Goal: Task Accomplishment & Management: Manage account settings

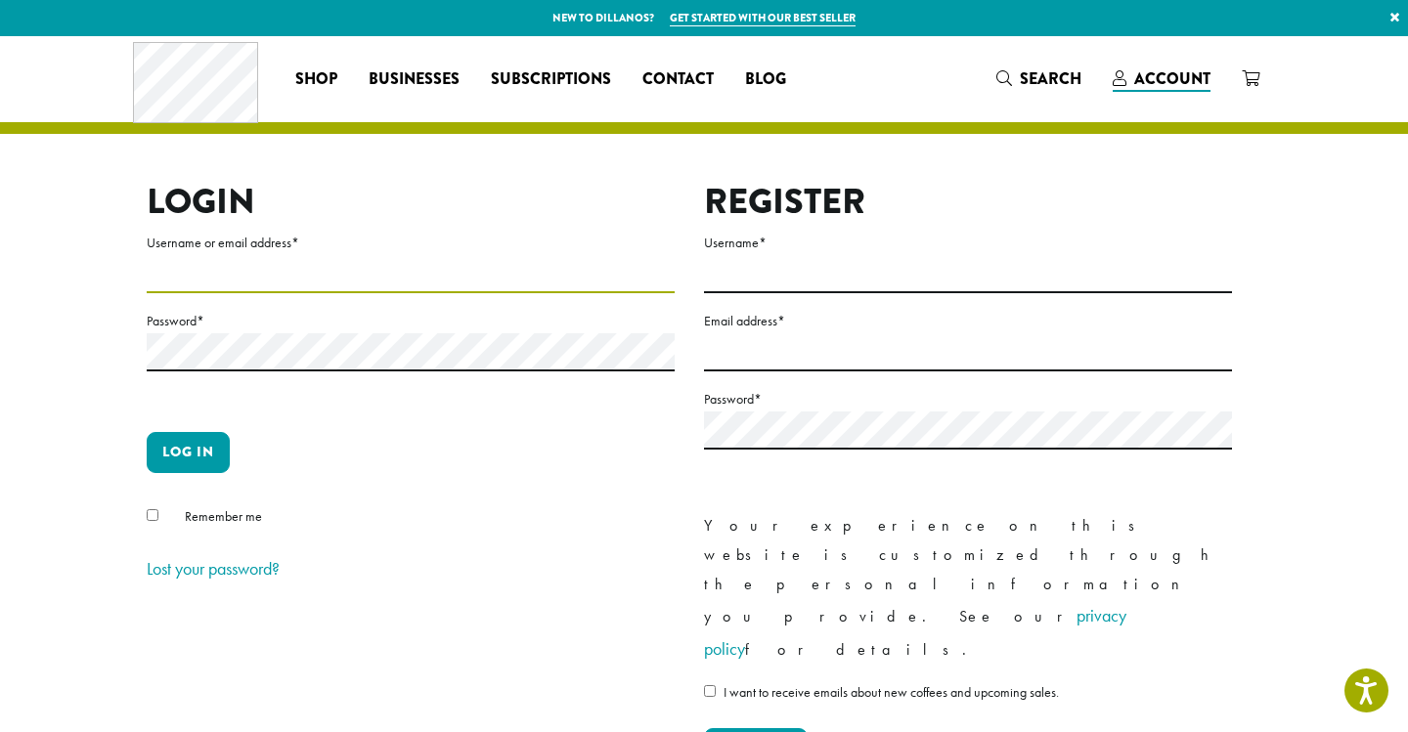
type input "**********"
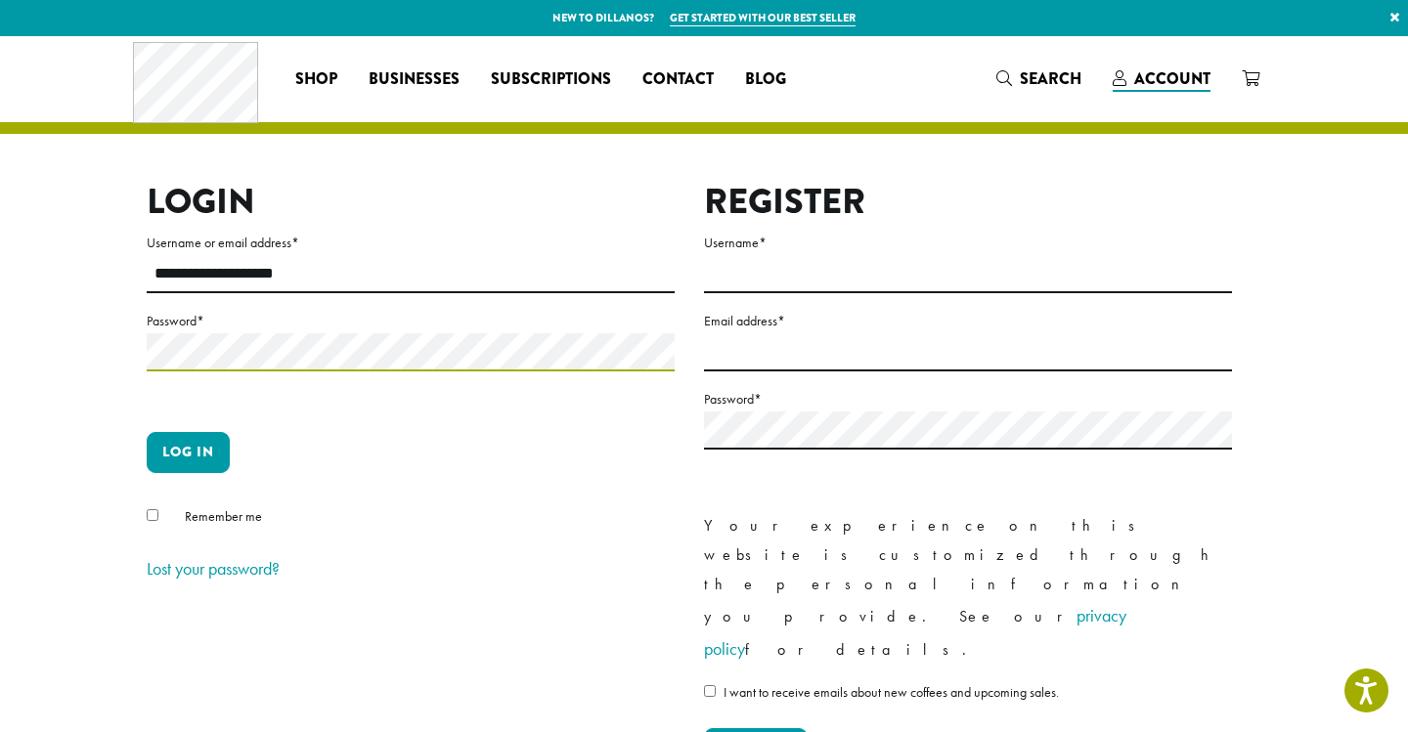
click at [188, 452] on button "Log in" at bounding box center [188, 452] width 83 height 41
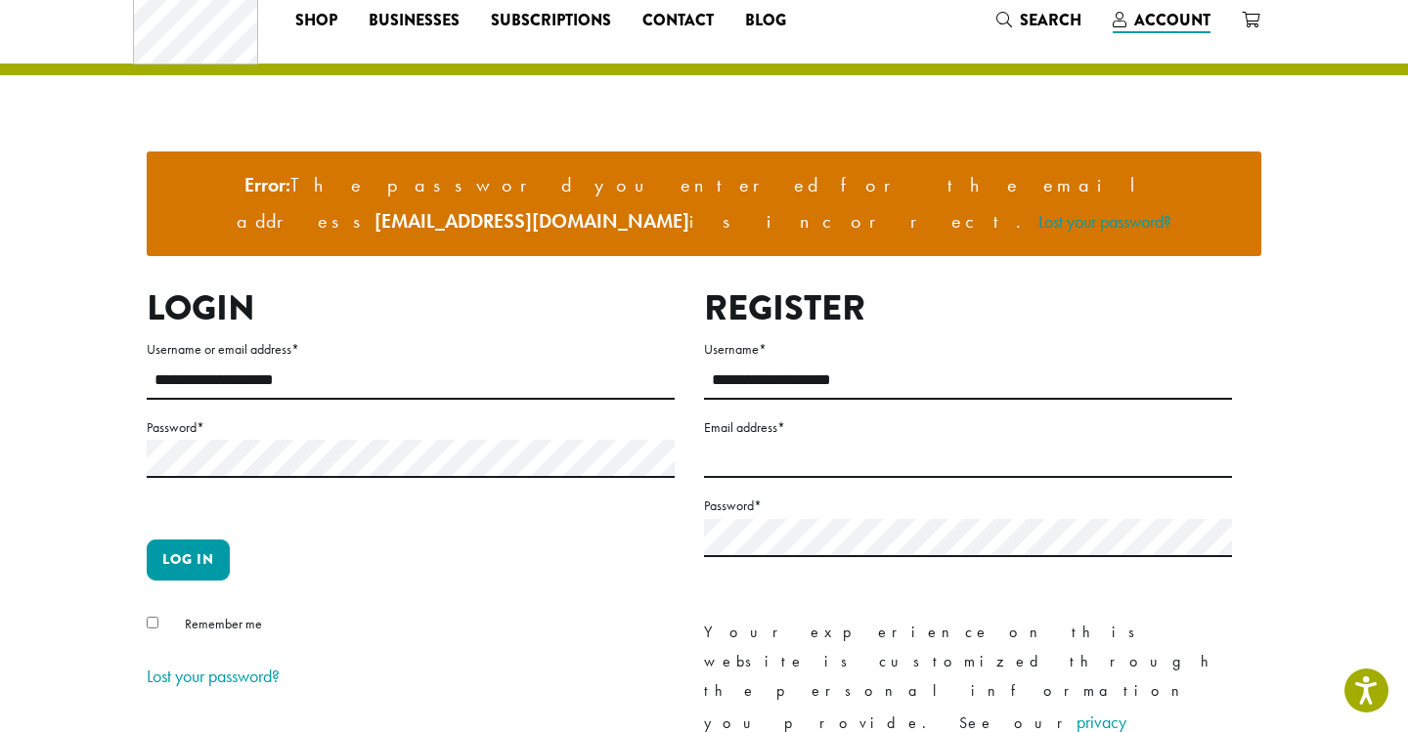
scroll to position [60, 0]
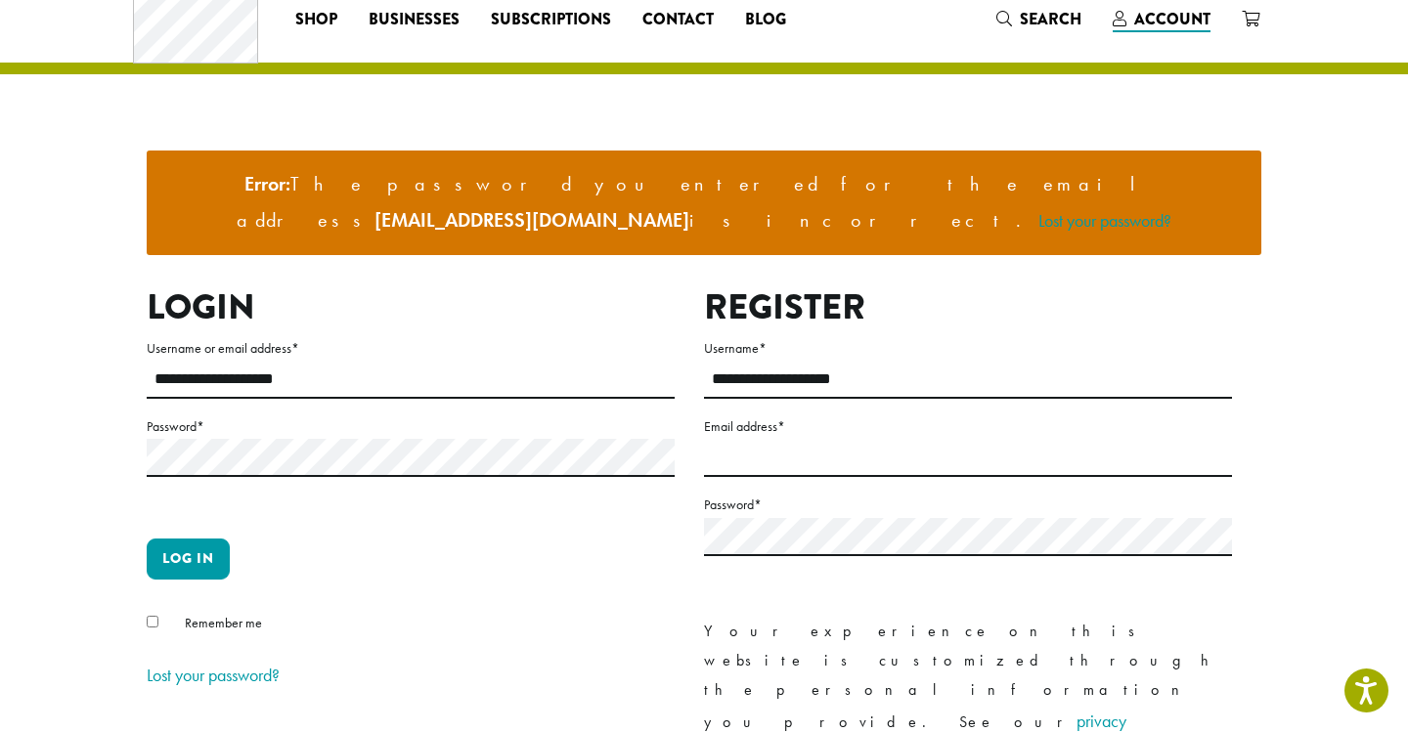
click at [185, 614] on span "Remember me" at bounding box center [223, 623] width 77 height 18
click at [188, 539] on button "Log in" at bounding box center [188, 559] width 83 height 41
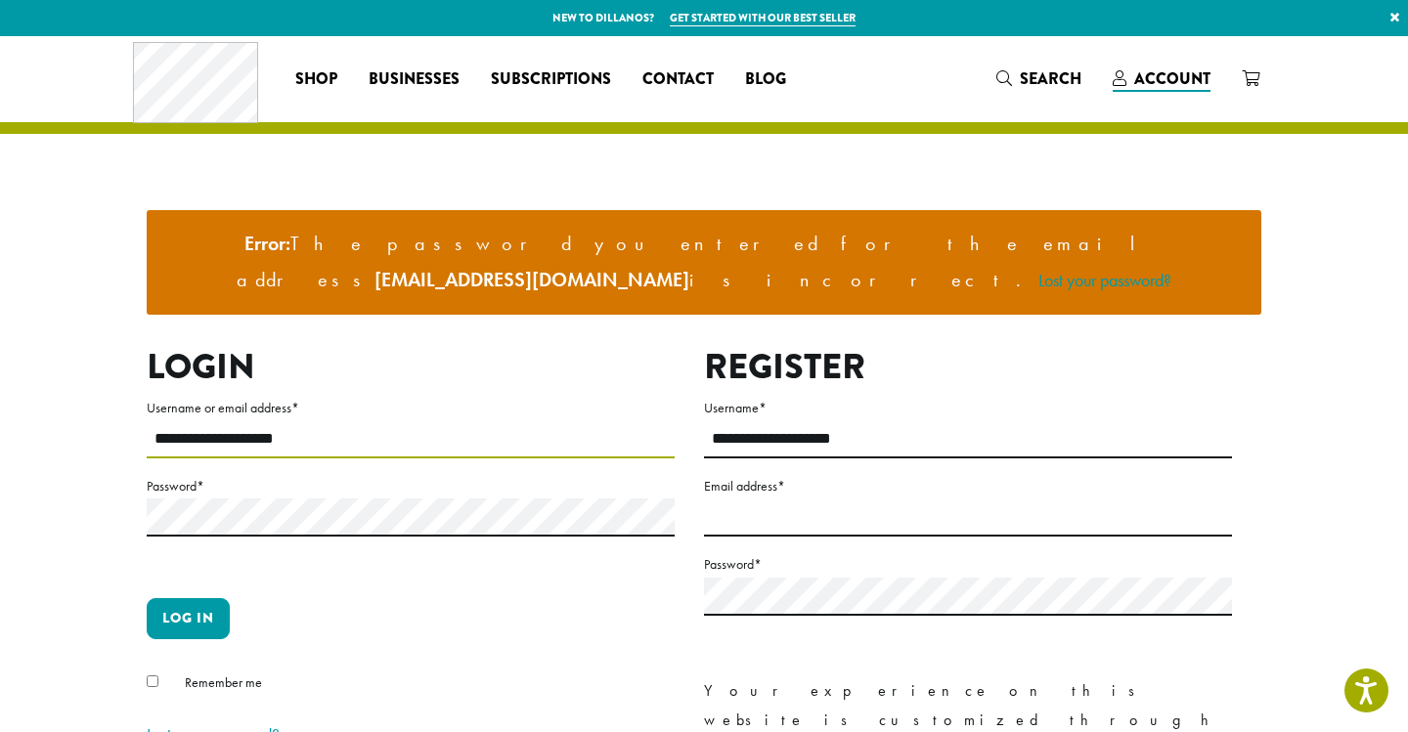
type input "**********"
click at [197, 598] on button "Log in" at bounding box center [188, 618] width 83 height 41
click at [215, 724] on link "Lost your password?" at bounding box center [213, 735] width 133 height 22
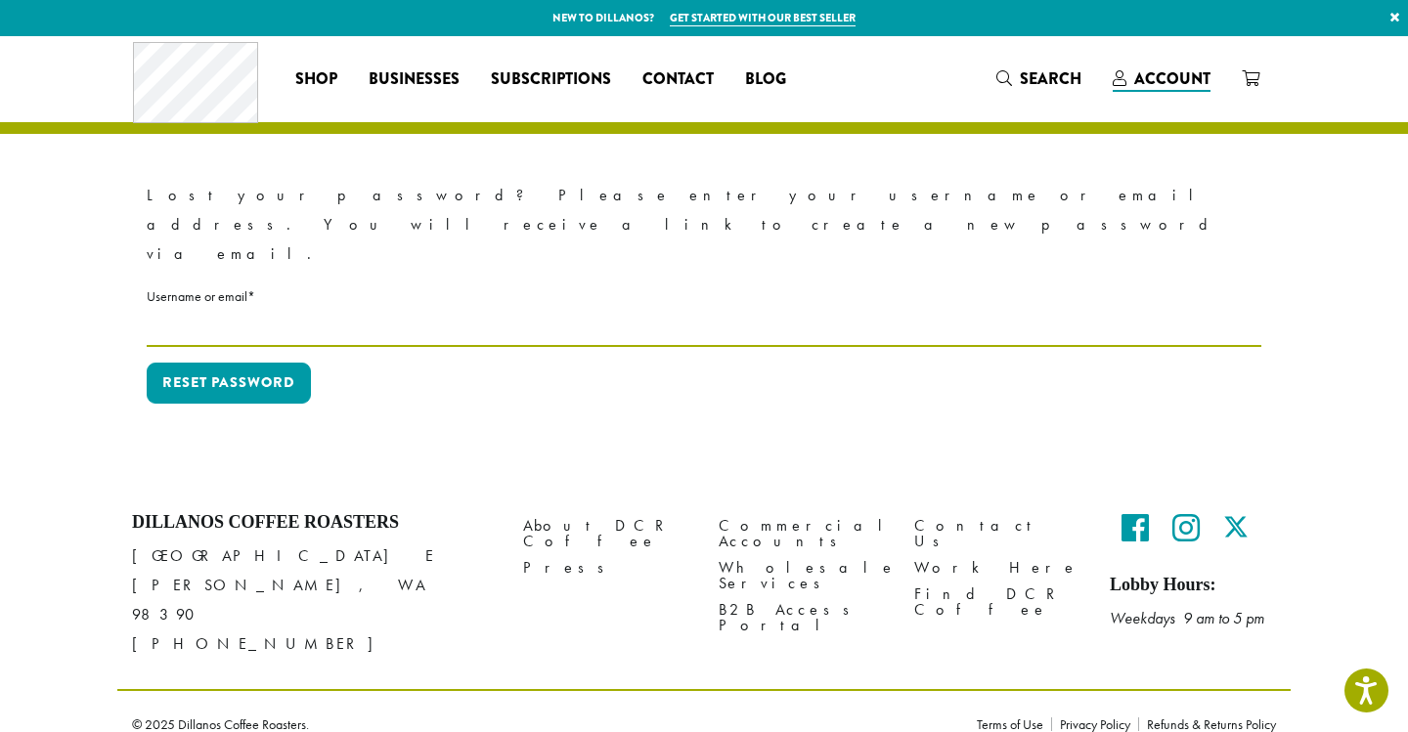
type input "**********"
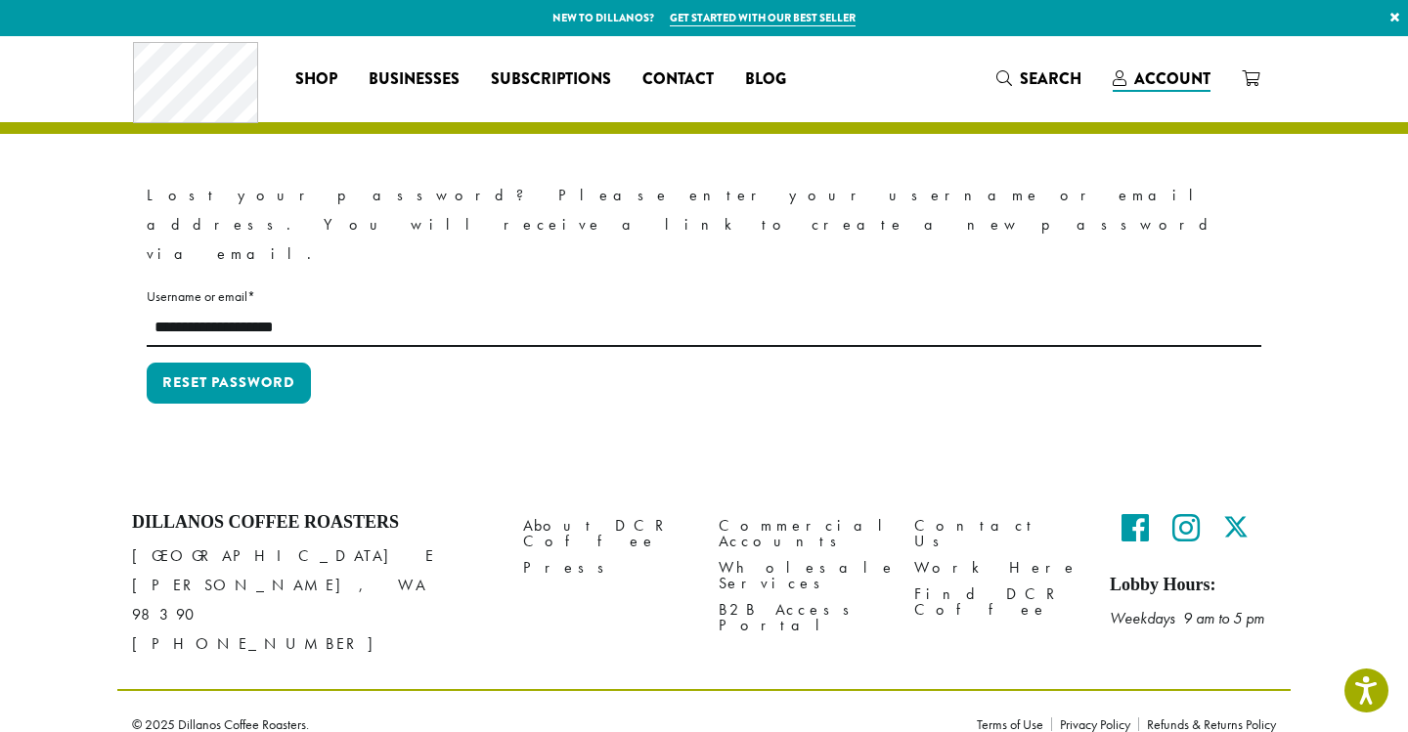
click at [229, 363] on button "Reset password" at bounding box center [229, 383] width 164 height 41
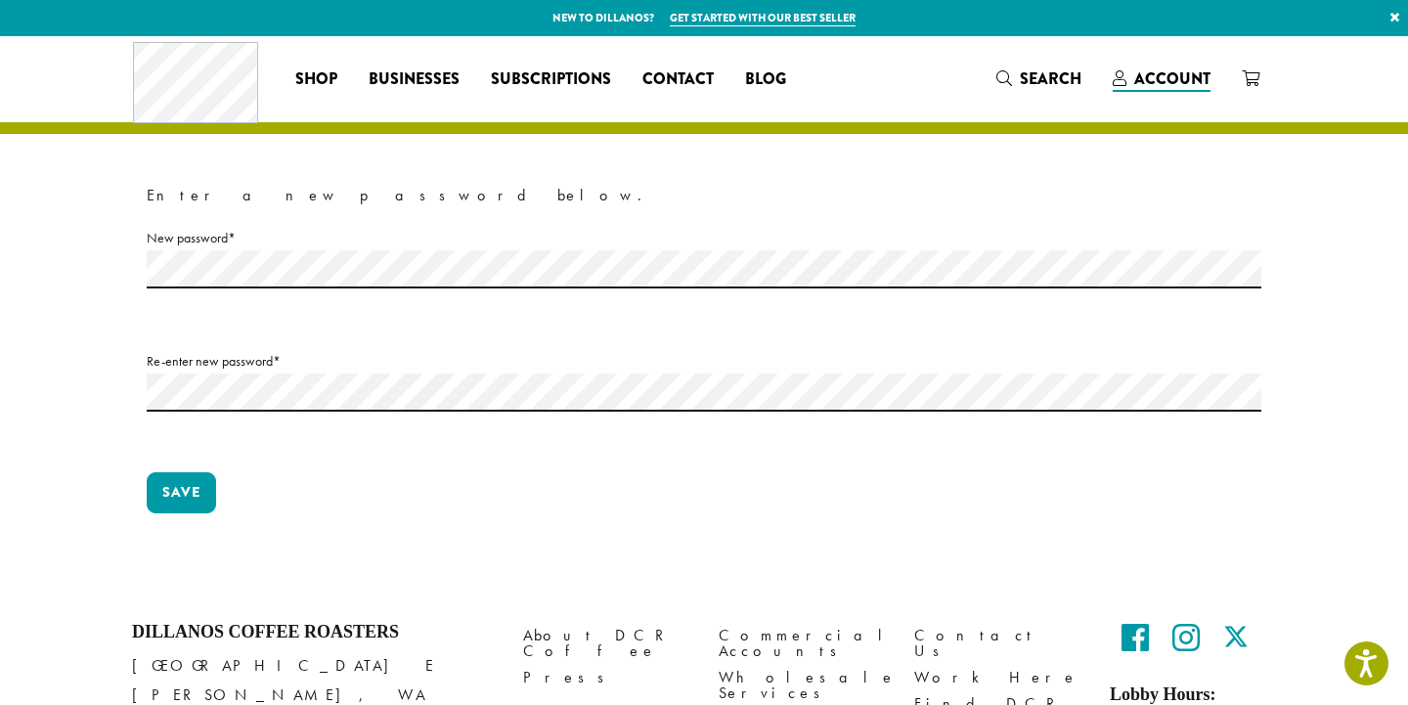
click at [440, 240] on label "New password * Required" at bounding box center [704, 238] width 1115 height 24
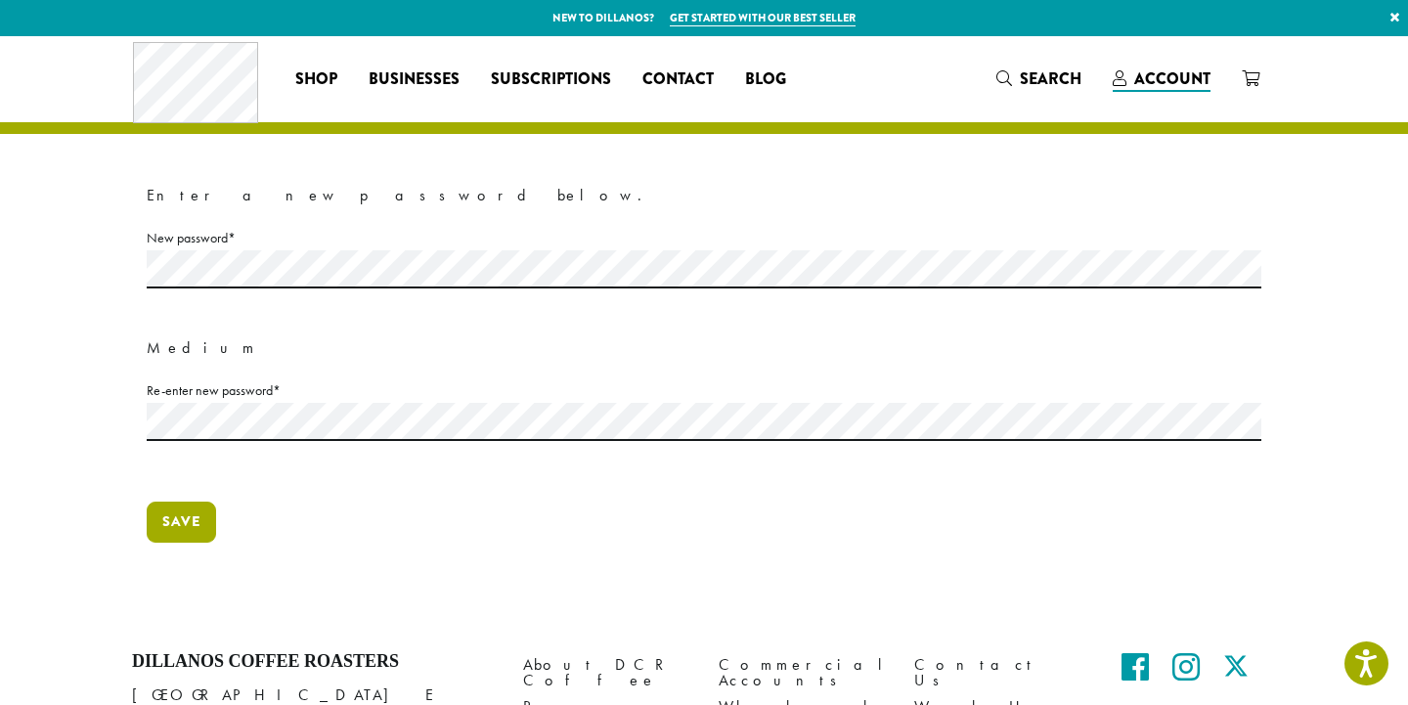
click at [211, 528] on button "Save" at bounding box center [181, 522] width 69 height 41
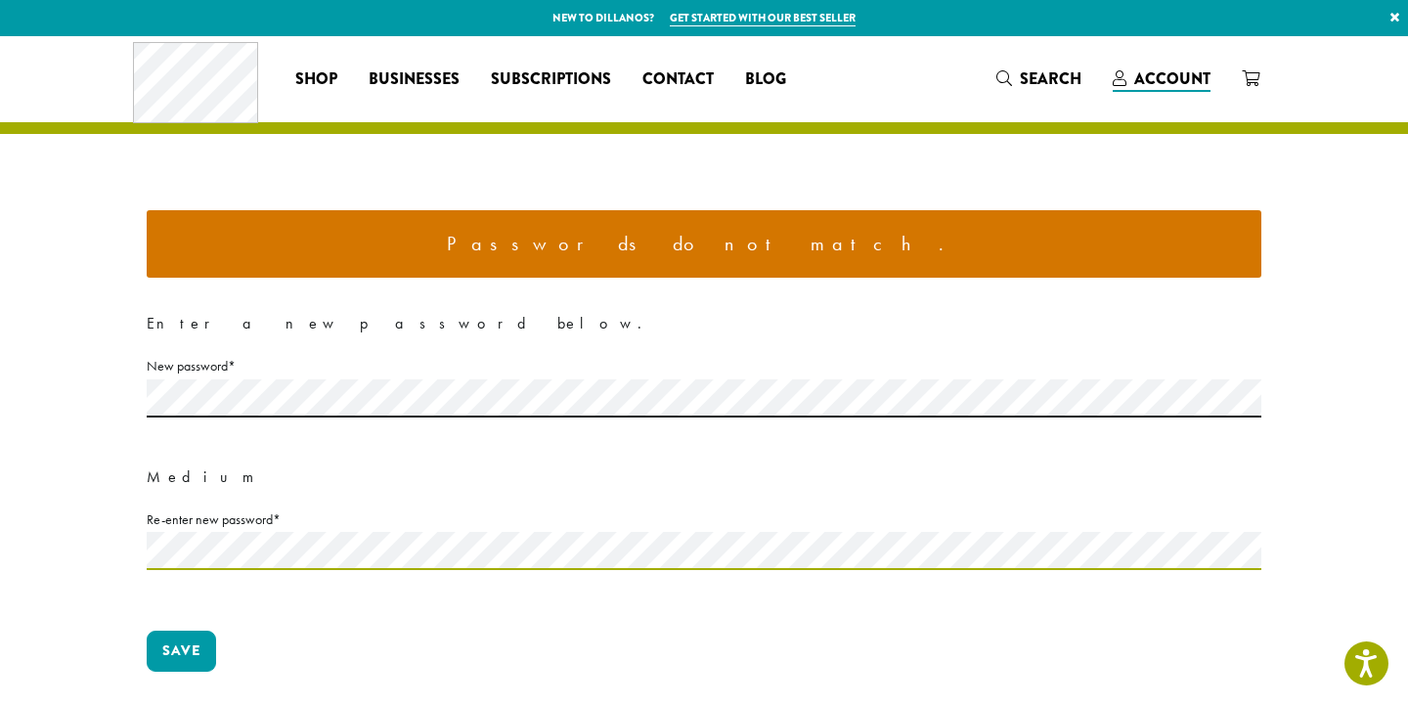
click at [181, 649] on button "Save" at bounding box center [181, 651] width 69 height 41
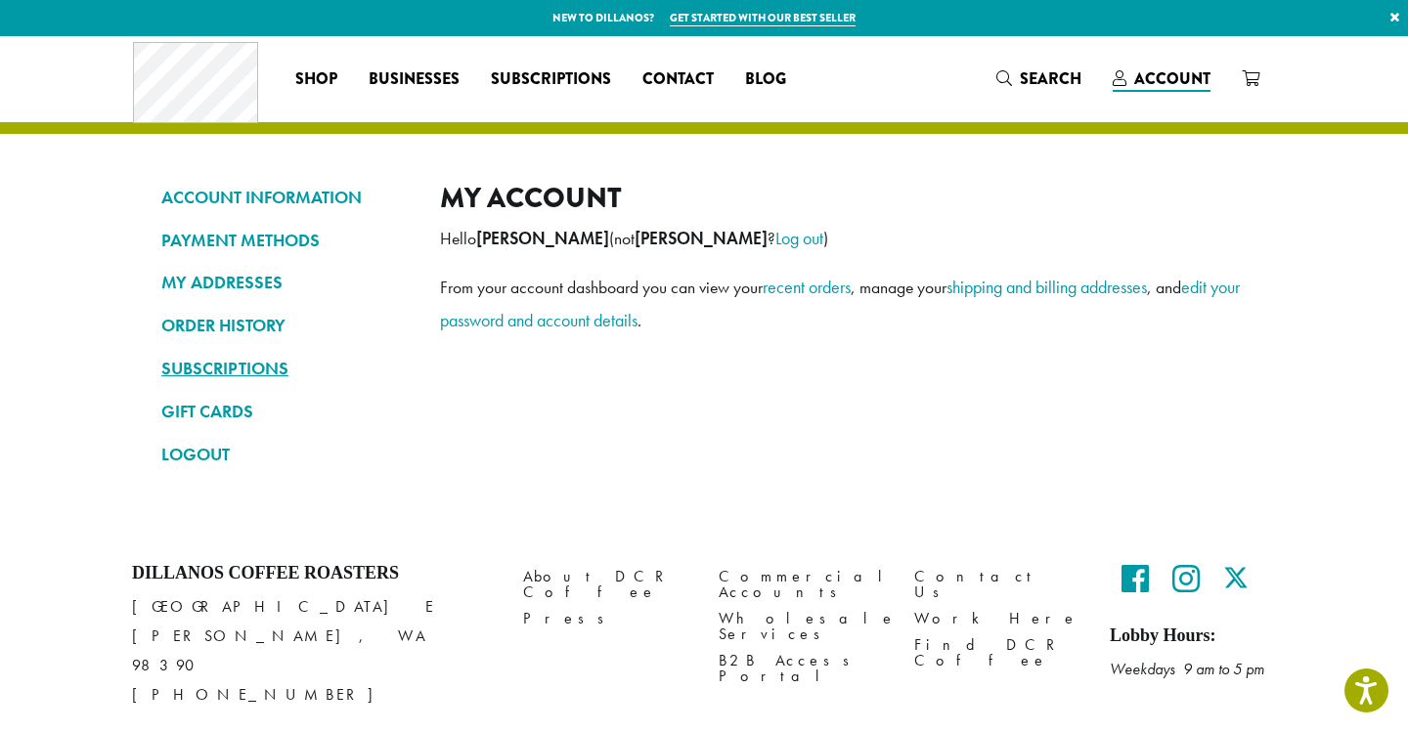
click at [287, 365] on link "SUBSCRIPTIONS" at bounding box center [285, 368] width 249 height 33
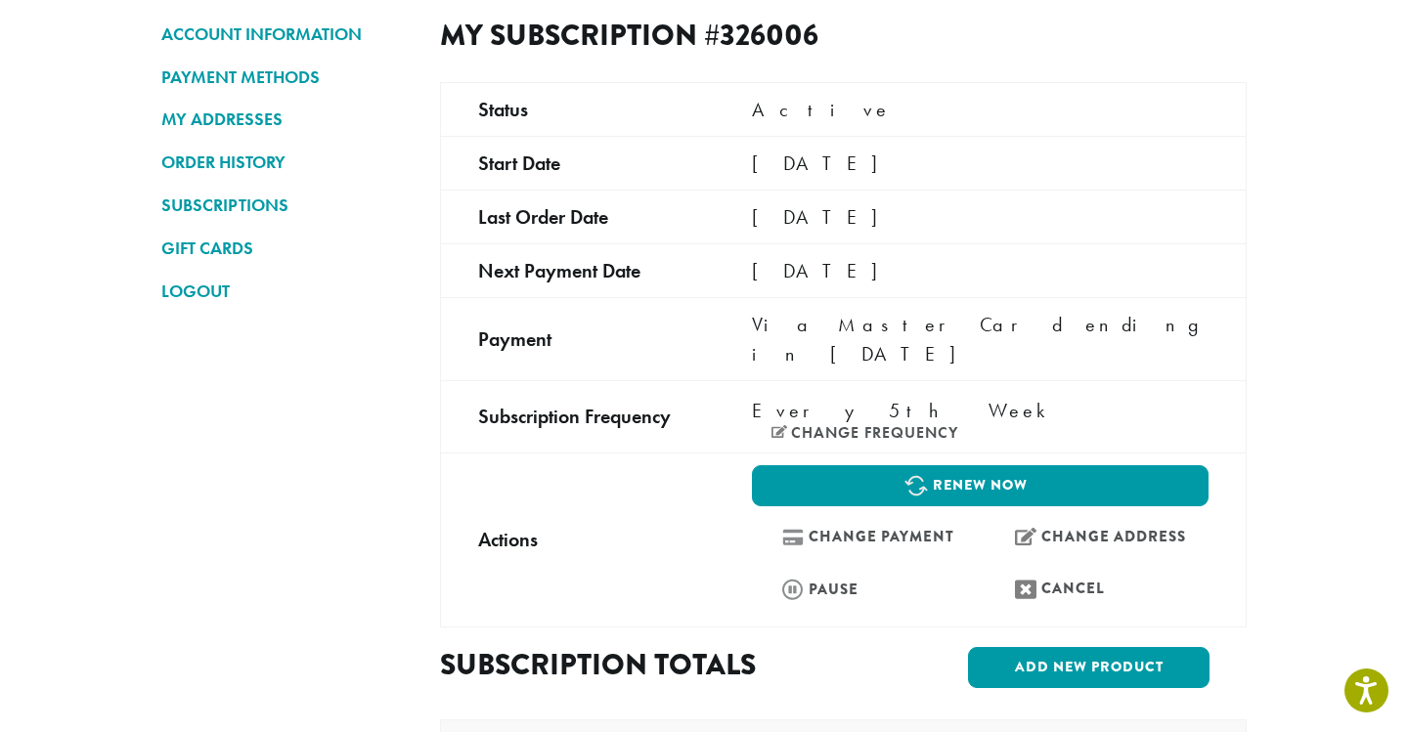
scroll to position [155, 0]
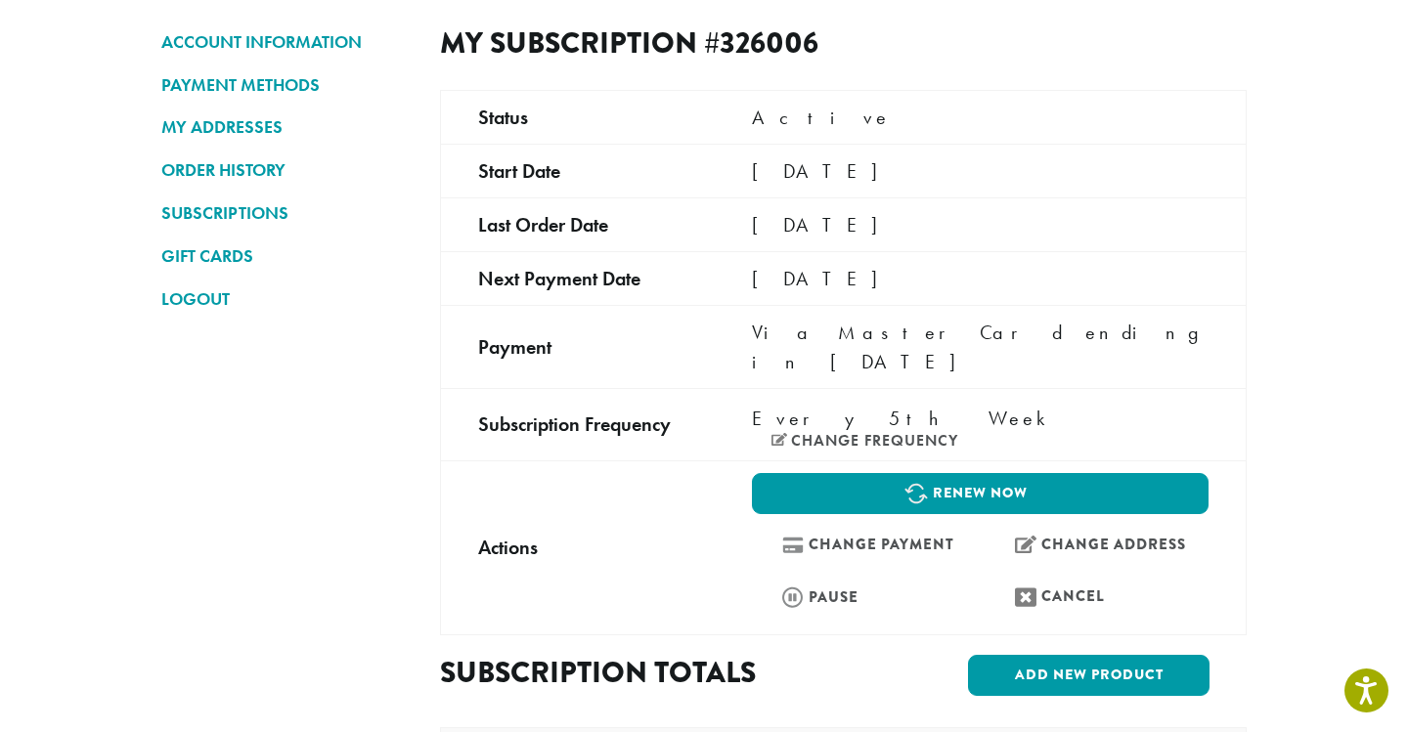
click at [943, 404] on div "Every 5th Week Change frequency" at bounding box center [980, 426] width 457 height 45
click at [943, 433] on link "Change frequency" at bounding box center [864, 441] width 187 height 16
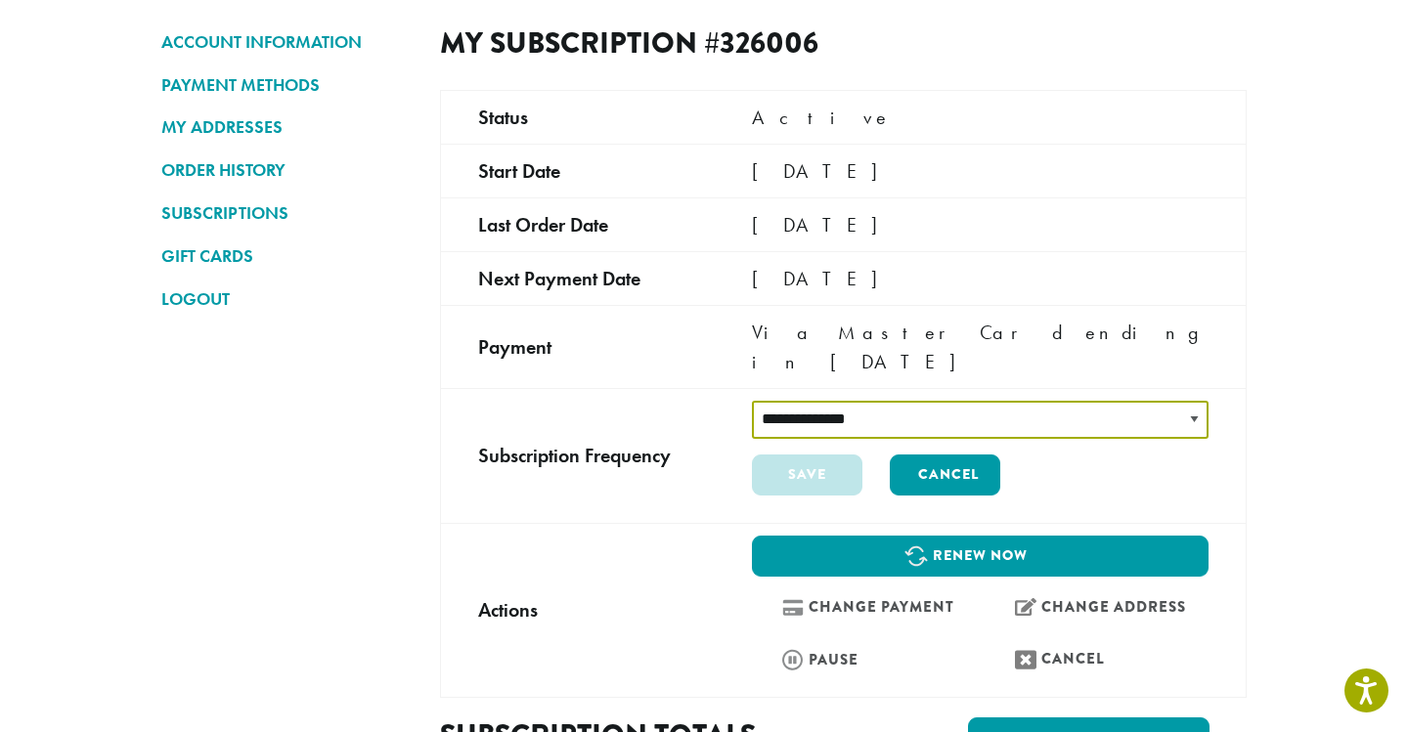
select select "******"
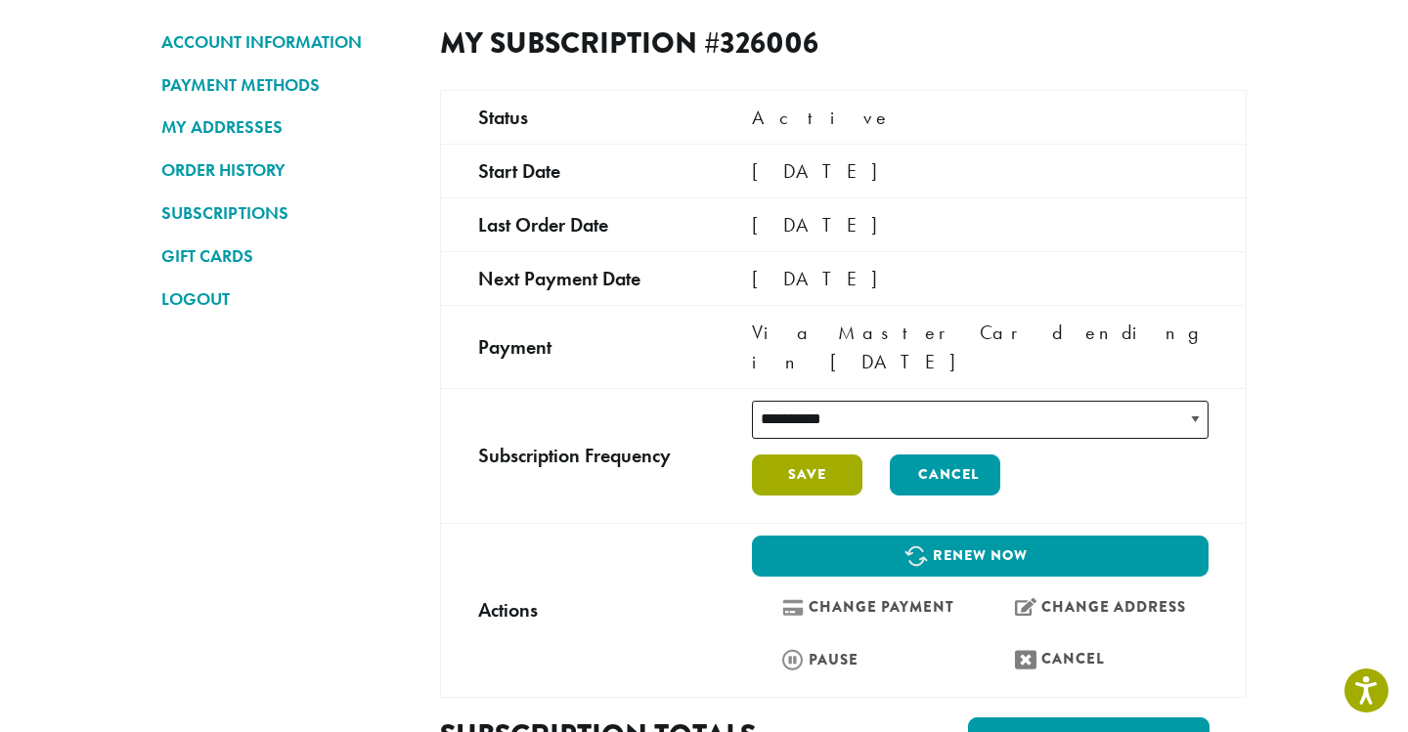
click at [816, 455] on button "Save" at bounding box center [807, 475] width 110 height 41
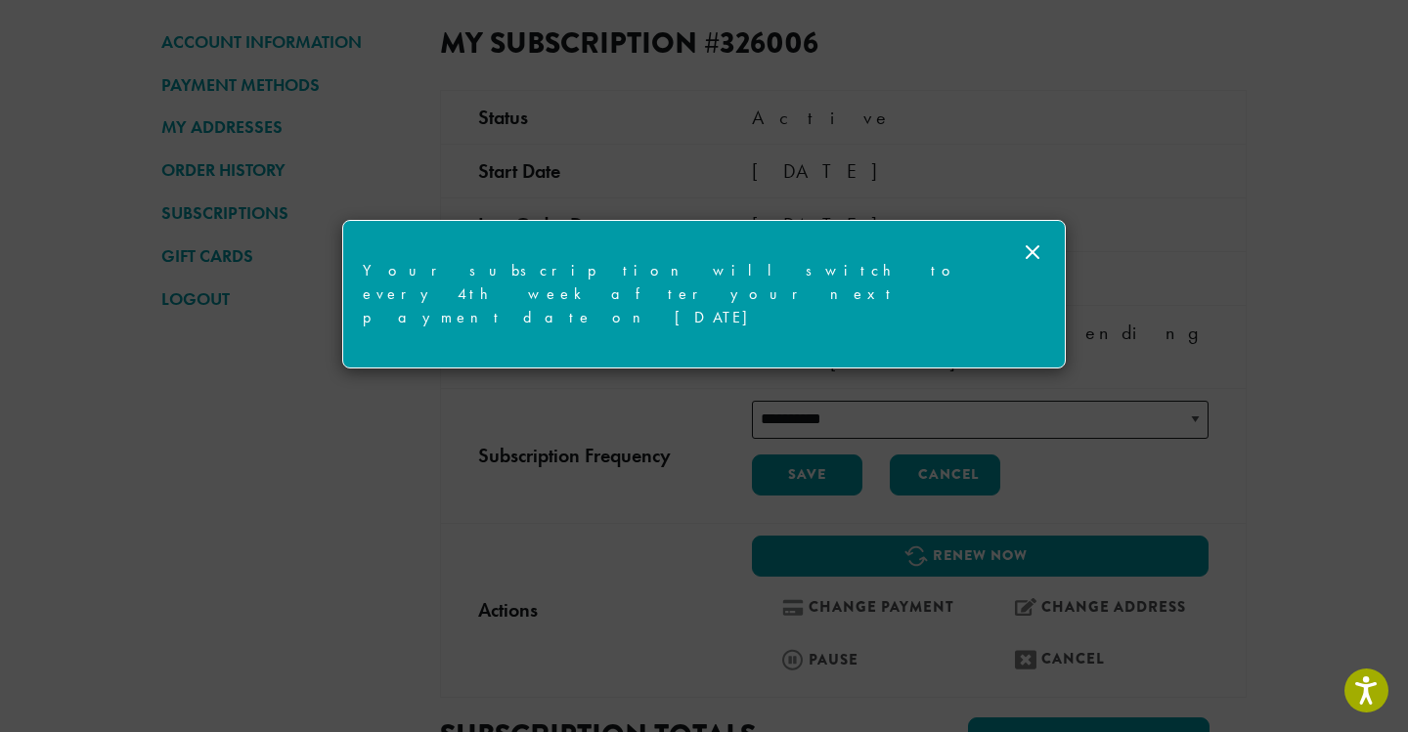
click at [1037, 241] on icon at bounding box center [1032, 252] width 23 height 23
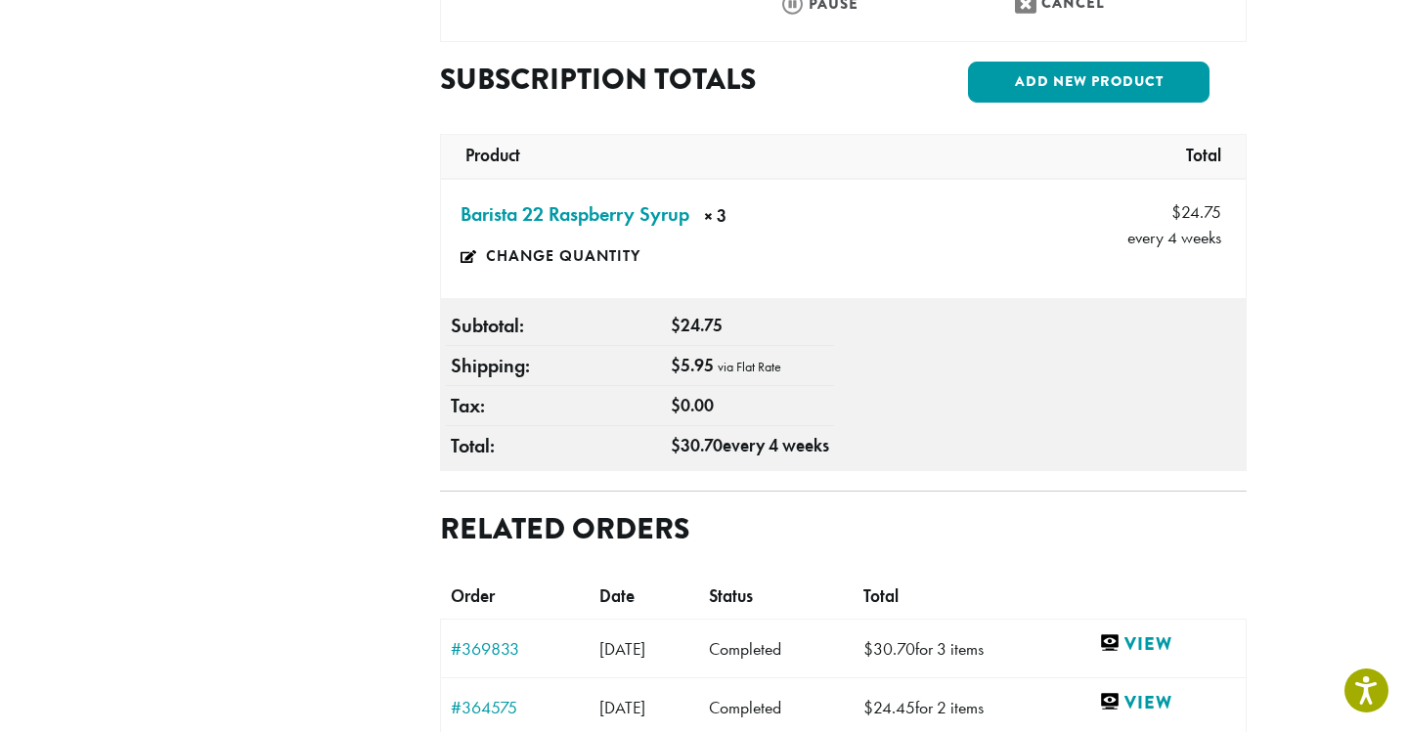
scroll to position [589, 0]
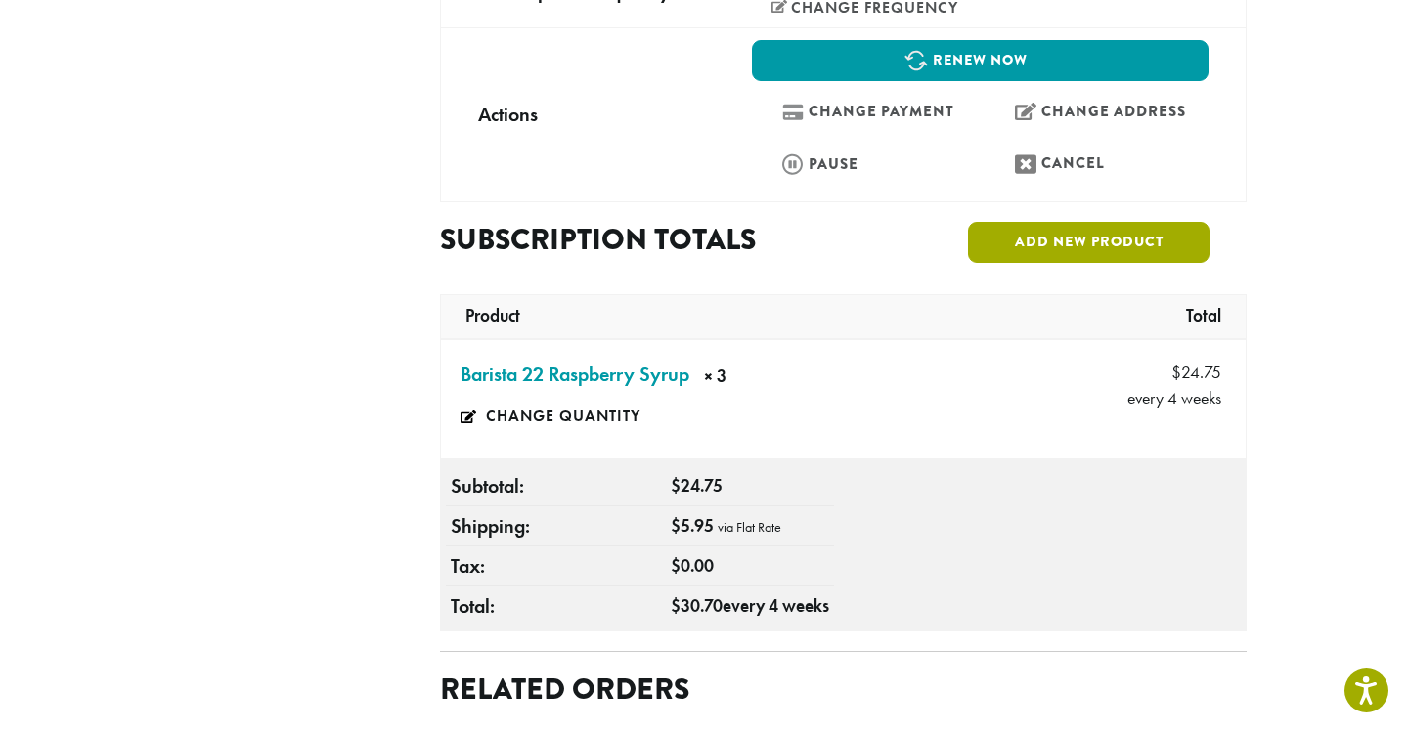
click at [1056, 222] on link "Add new product" at bounding box center [1088, 242] width 241 height 41
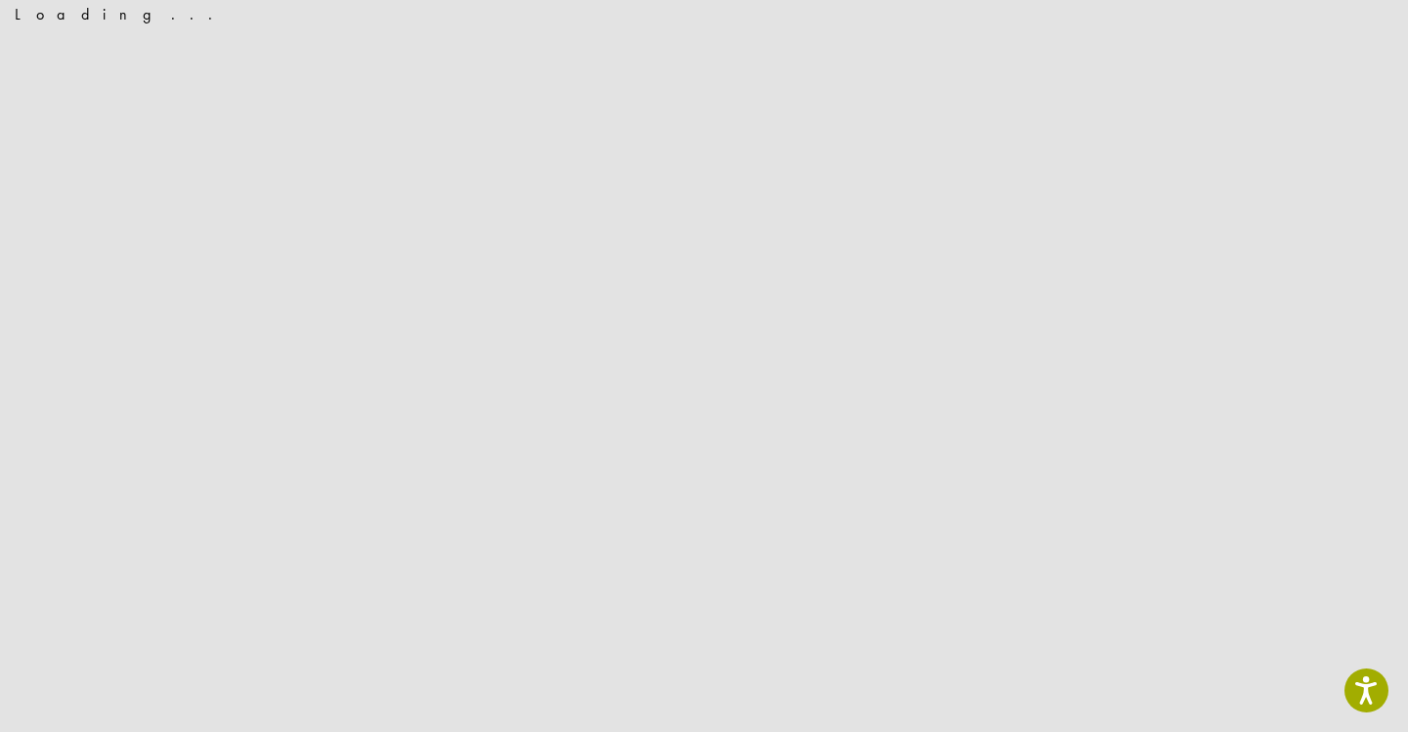
scroll to position [0, 0]
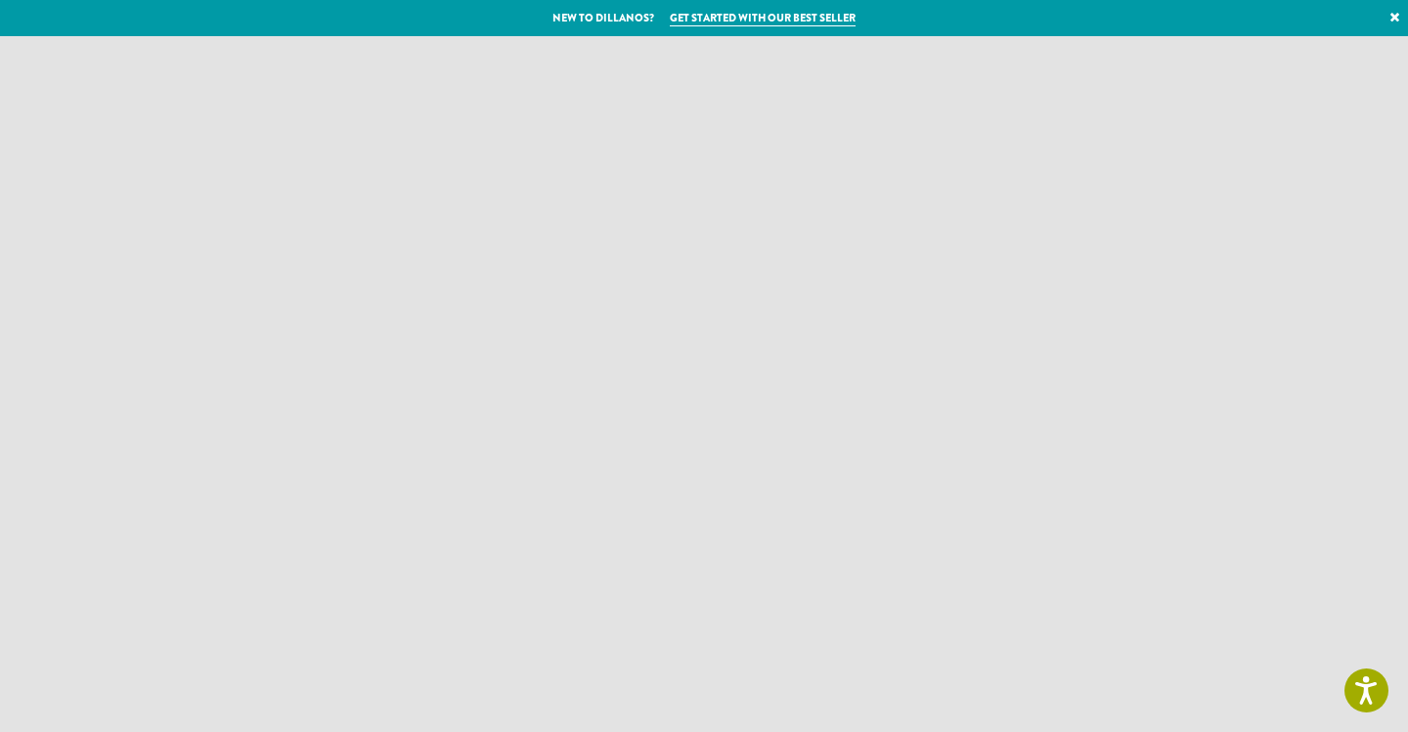
click at [1392, 13] on link "×" at bounding box center [1395, 17] width 26 height 35
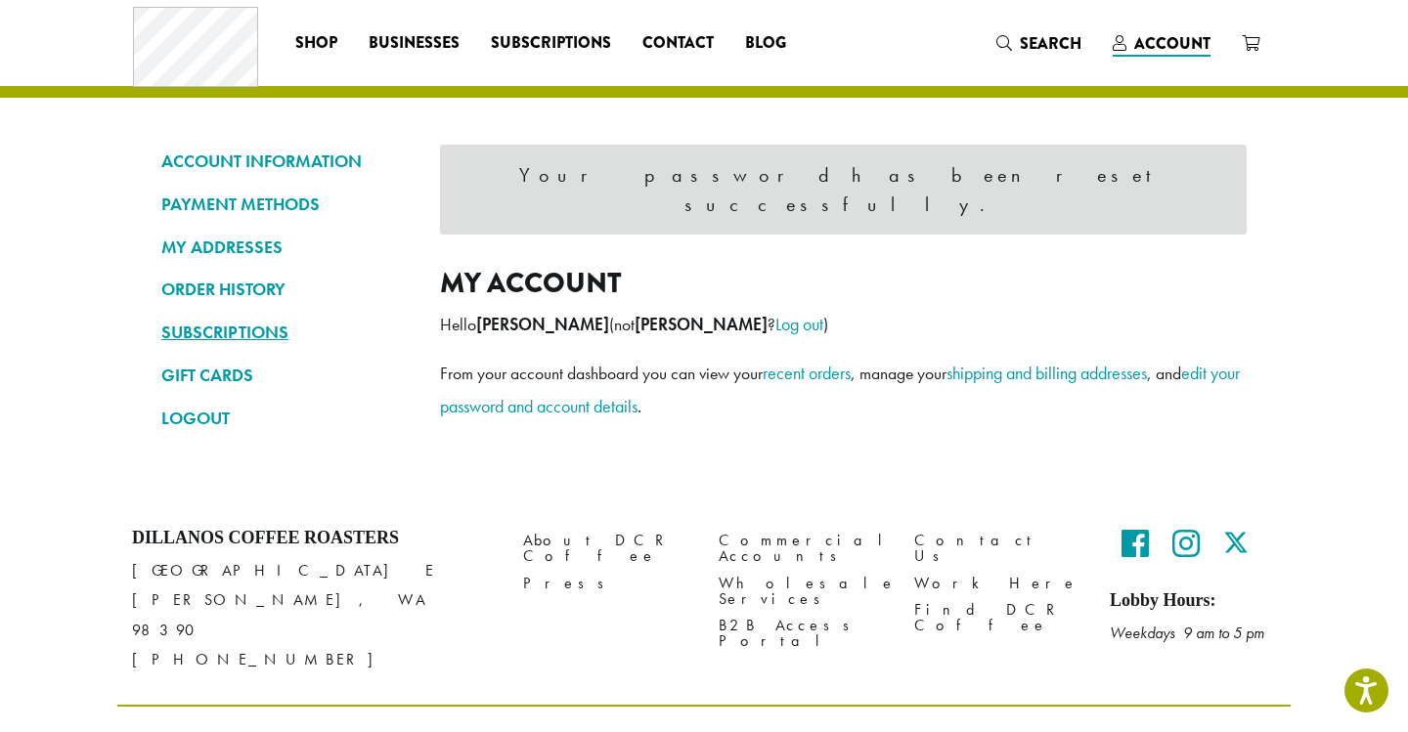
click at [250, 331] on link "SUBSCRIPTIONS" at bounding box center [285, 332] width 249 height 33
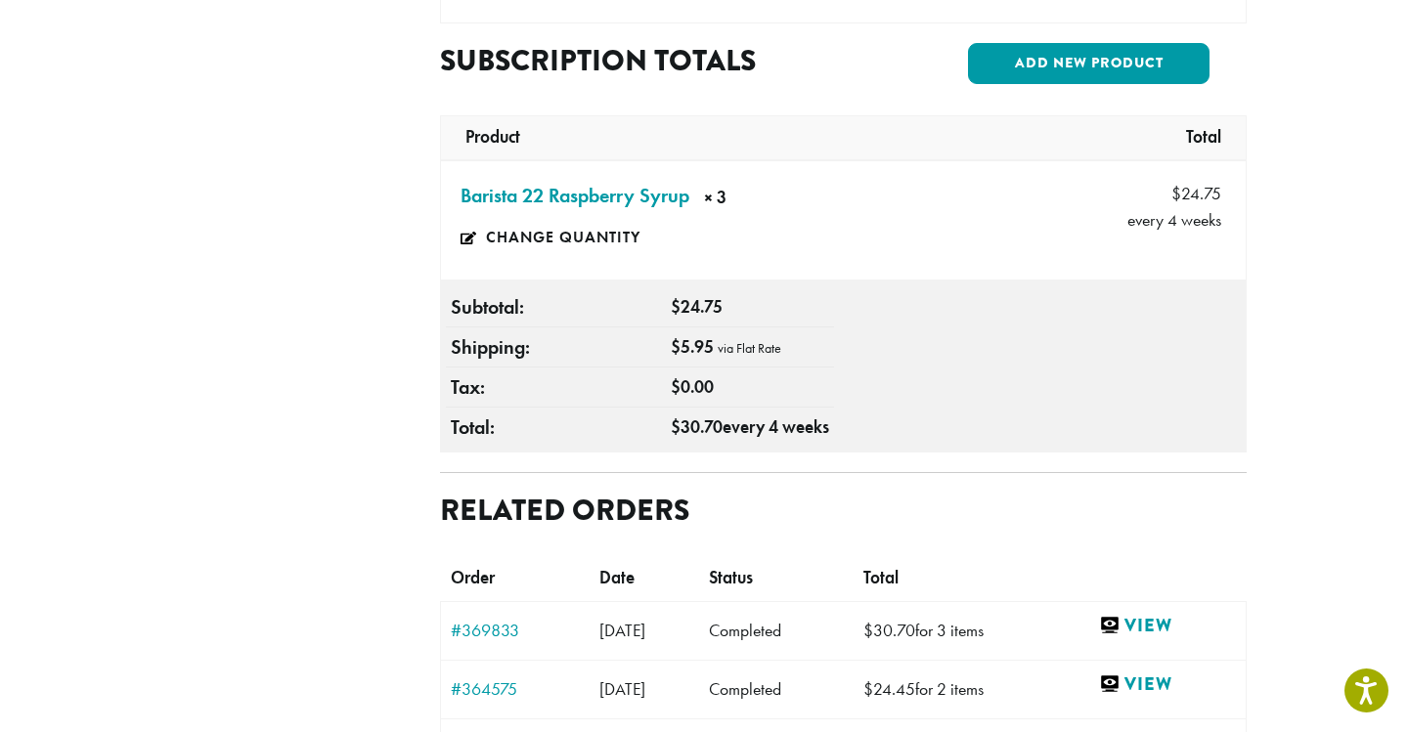
scroll to position [698, 0]
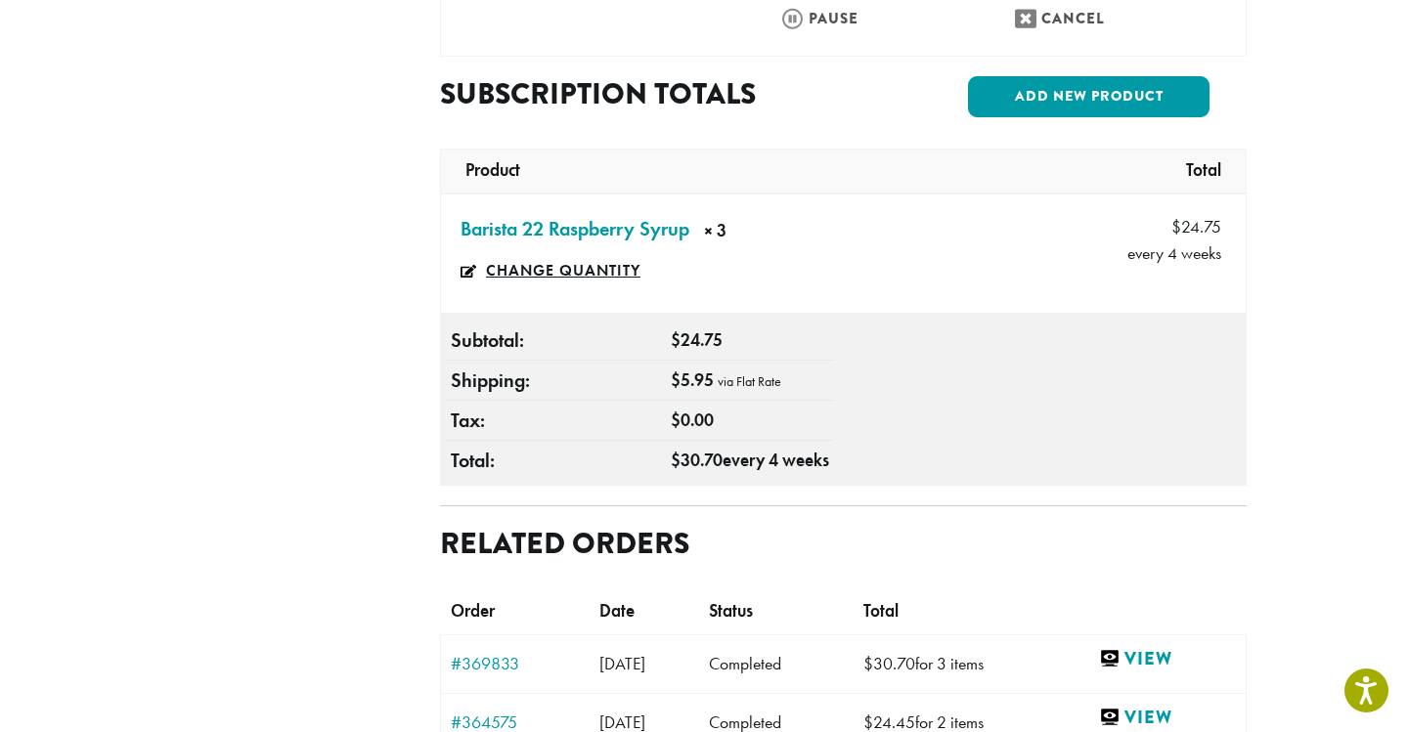
click at [583, 248] on link "Change quantity" at bounding box center [572, 270] width 223 height 45
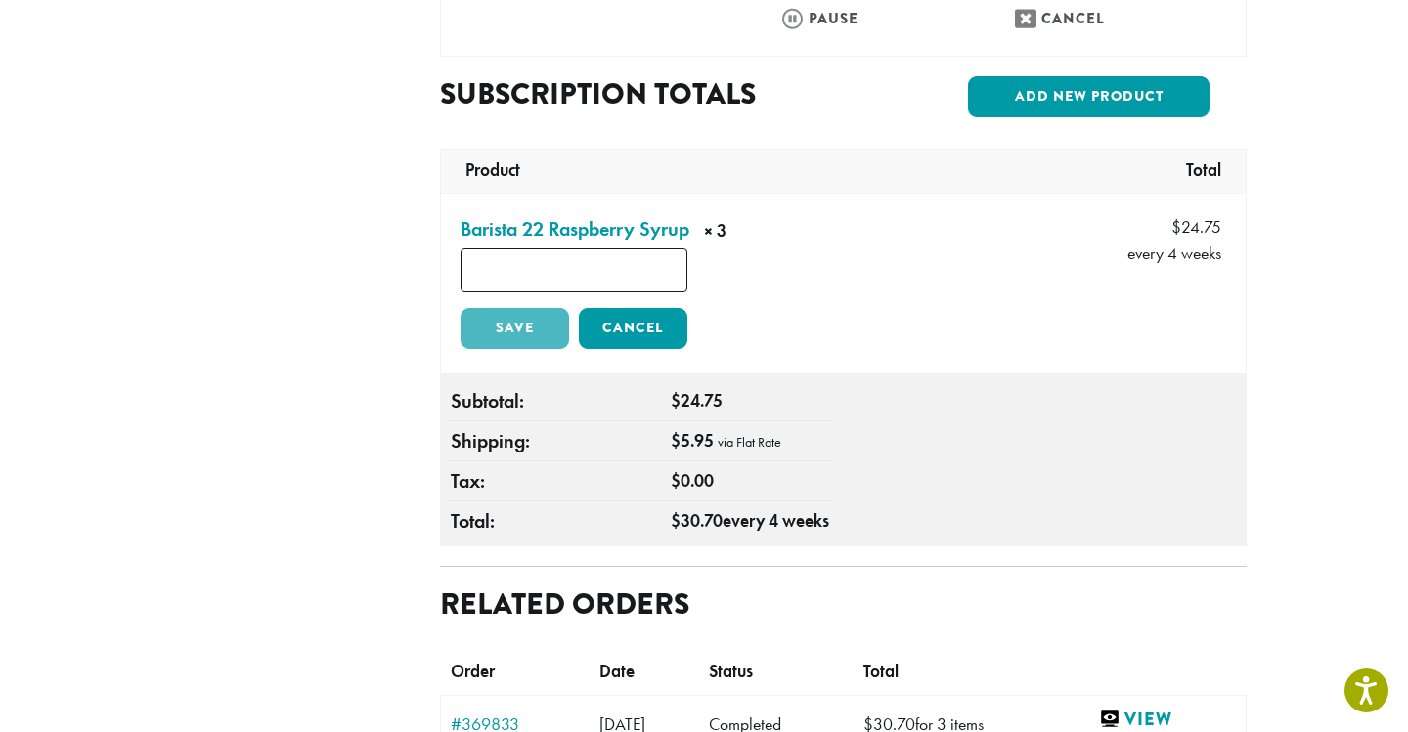
click at [588, 248] on input "*" at bounding box center [574, 270] width 227 height 44
type input "*"
click at [537, 308] on link "Save" at bounding box center [515, 328] width 109 height 41
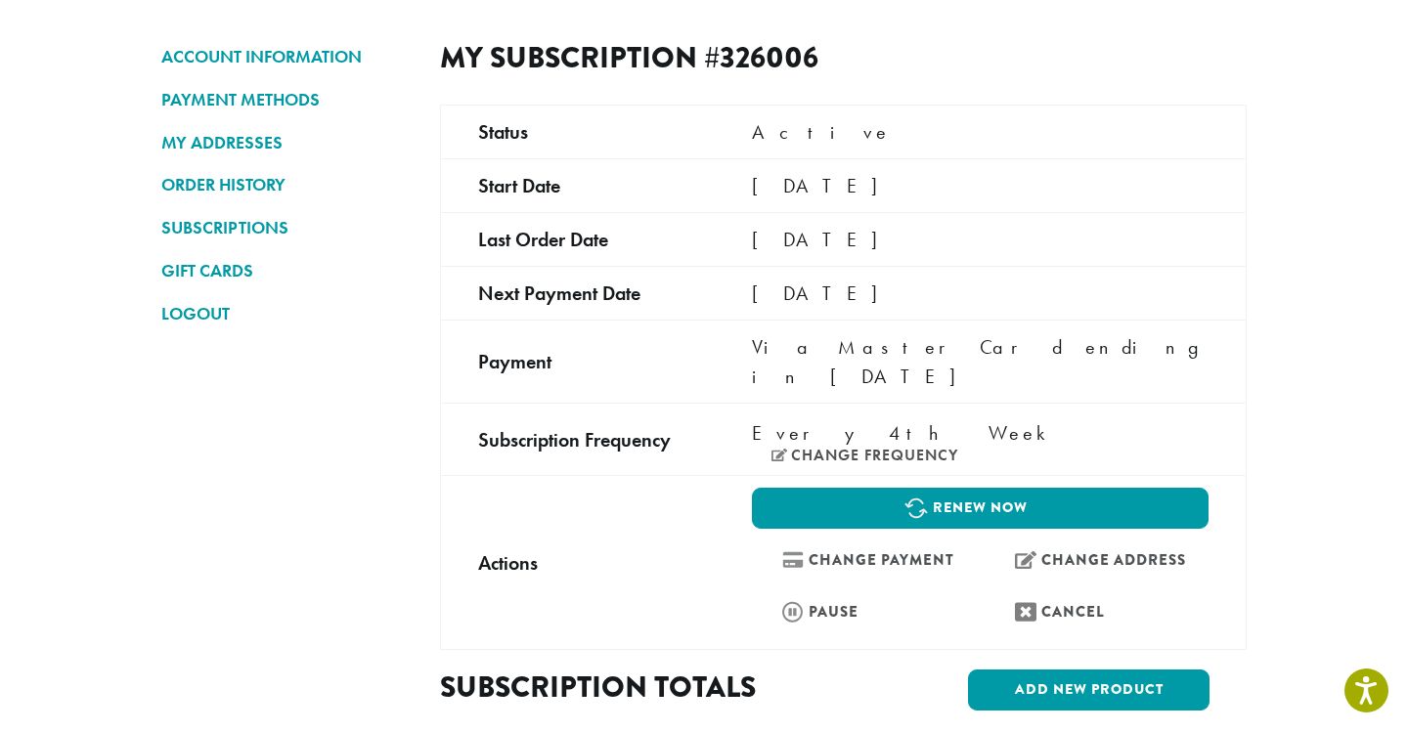
scroll to position [99, 0]
